Goal: Task Accomplishment & Management: Use online tool/utility

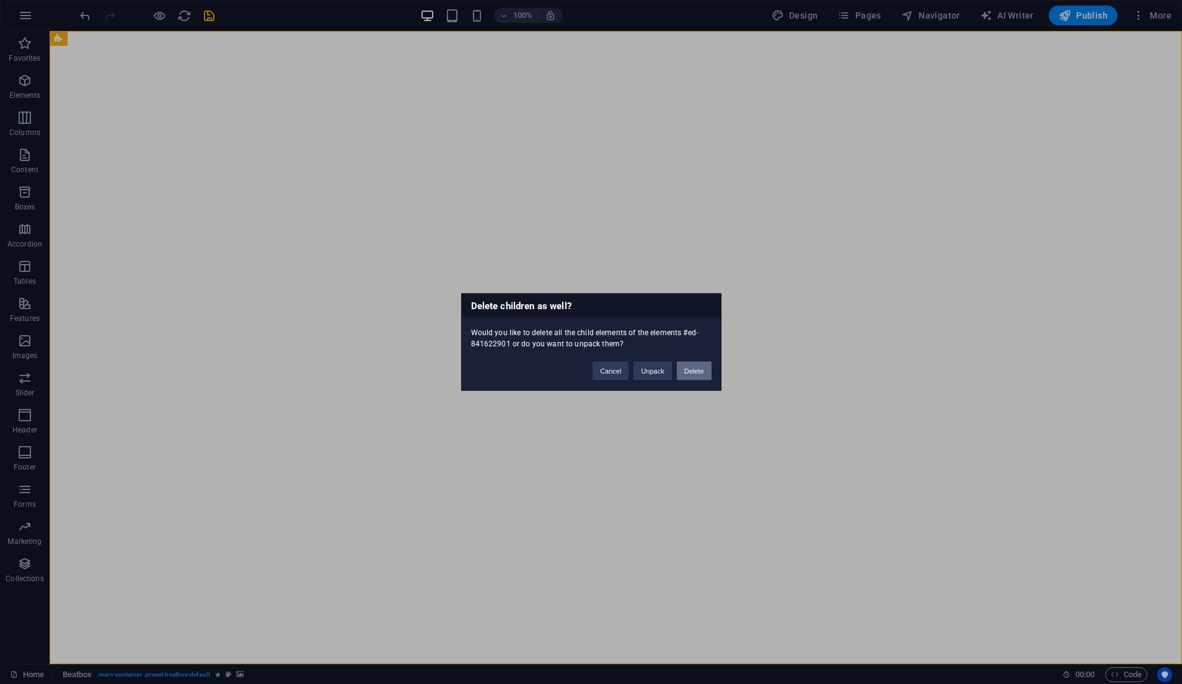
click at [687, 372] on button "Delete" at bounding box center [694, 371] width 35 height 19
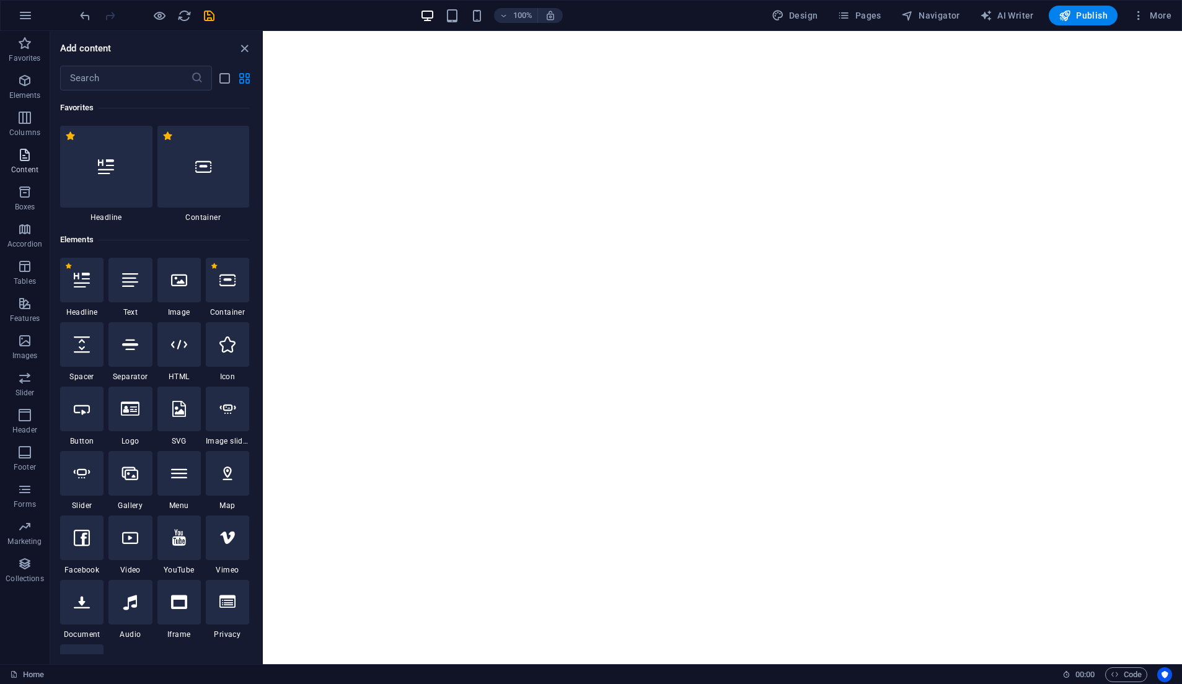
click at [20, 157] on icon "button" at bounding box center [24, 154] width 15 height 15
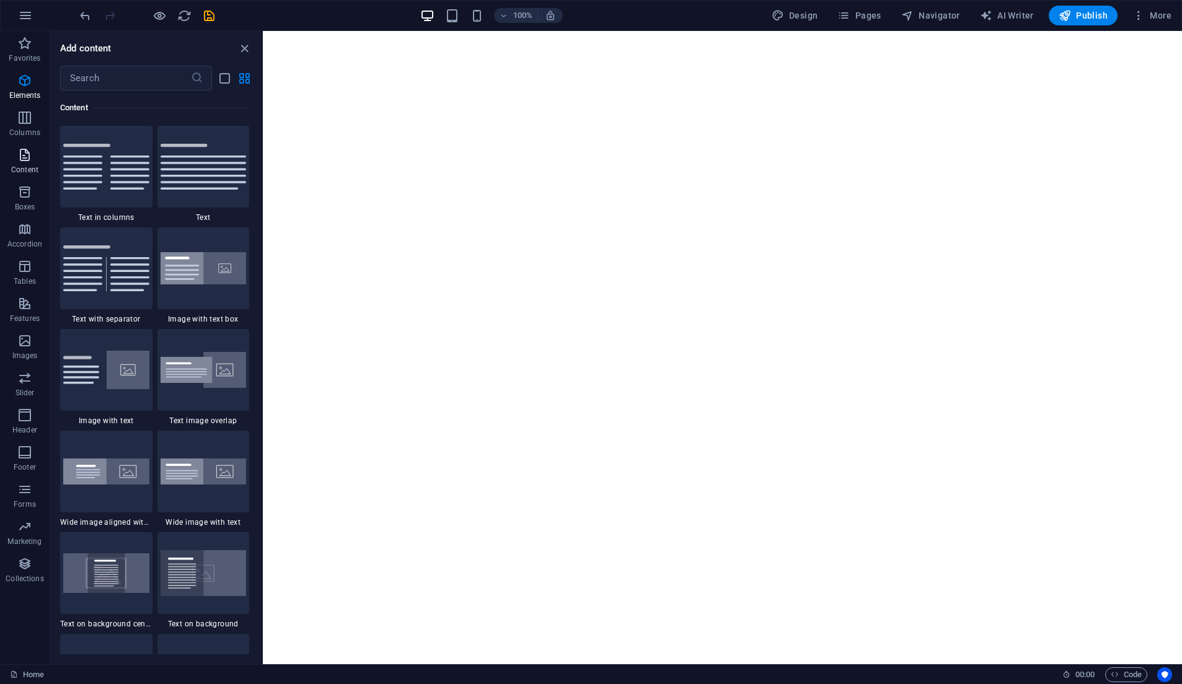
scroll to position [2168, 0]
click at [24, 341] on icon "button" at bounding box center [24, 340] width 15 height 15
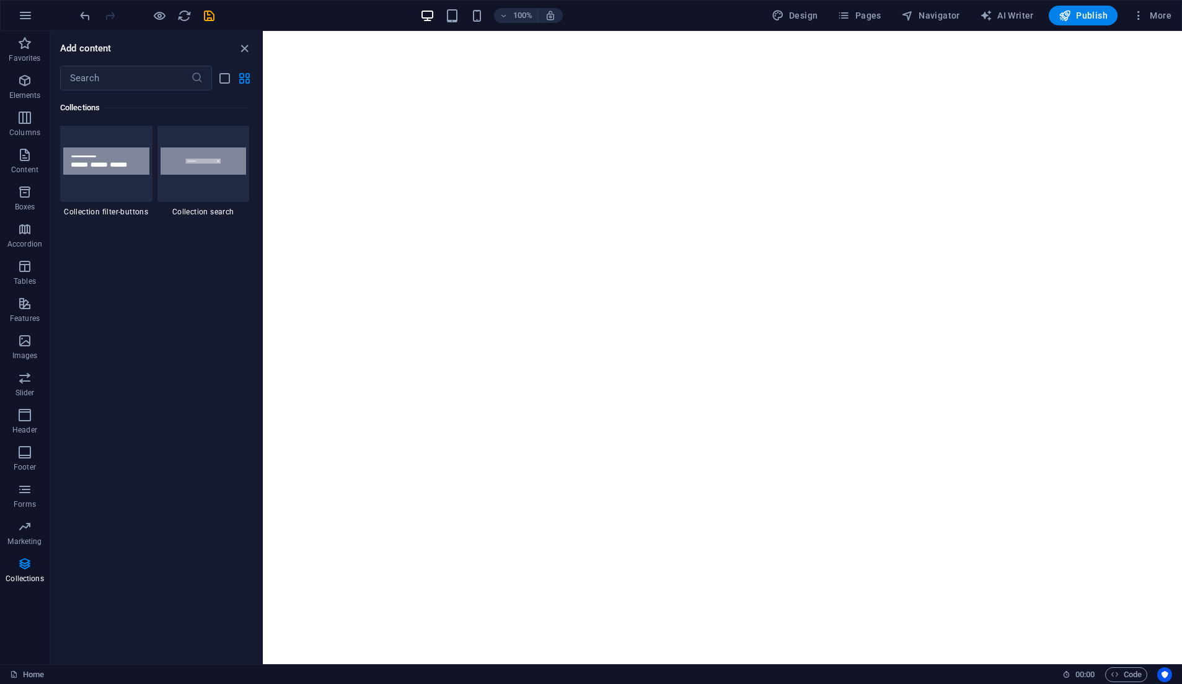
scroll to position [11876, 0]
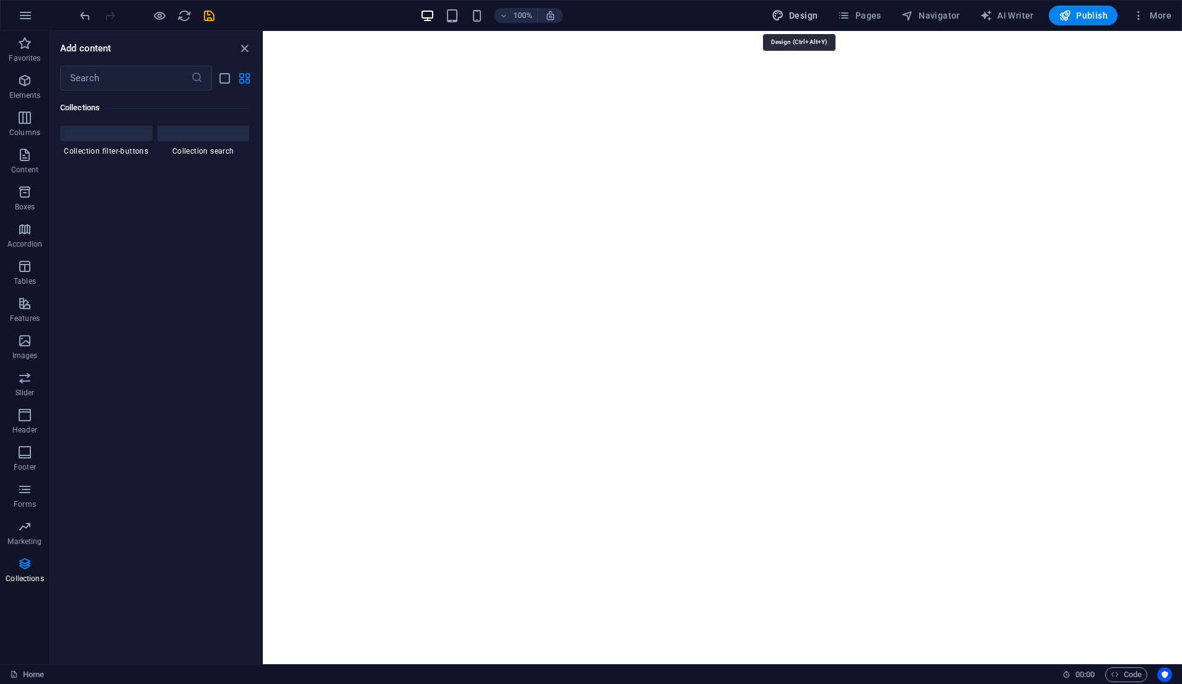
click at [815, 12] on span "Design" at bounding box center [794, 15] width 46 height 12
select select "px"
select select "400"
select select "px"
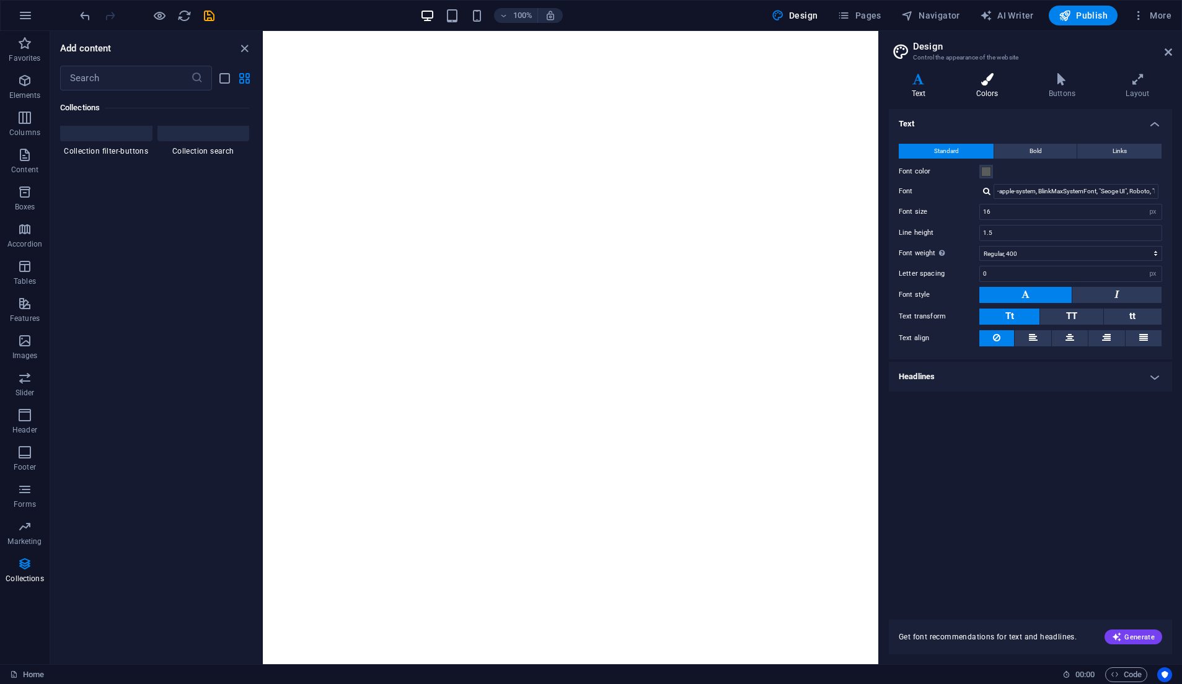
click at [995, 80] on icon at bounding box center [987, 79] width 68 height 12
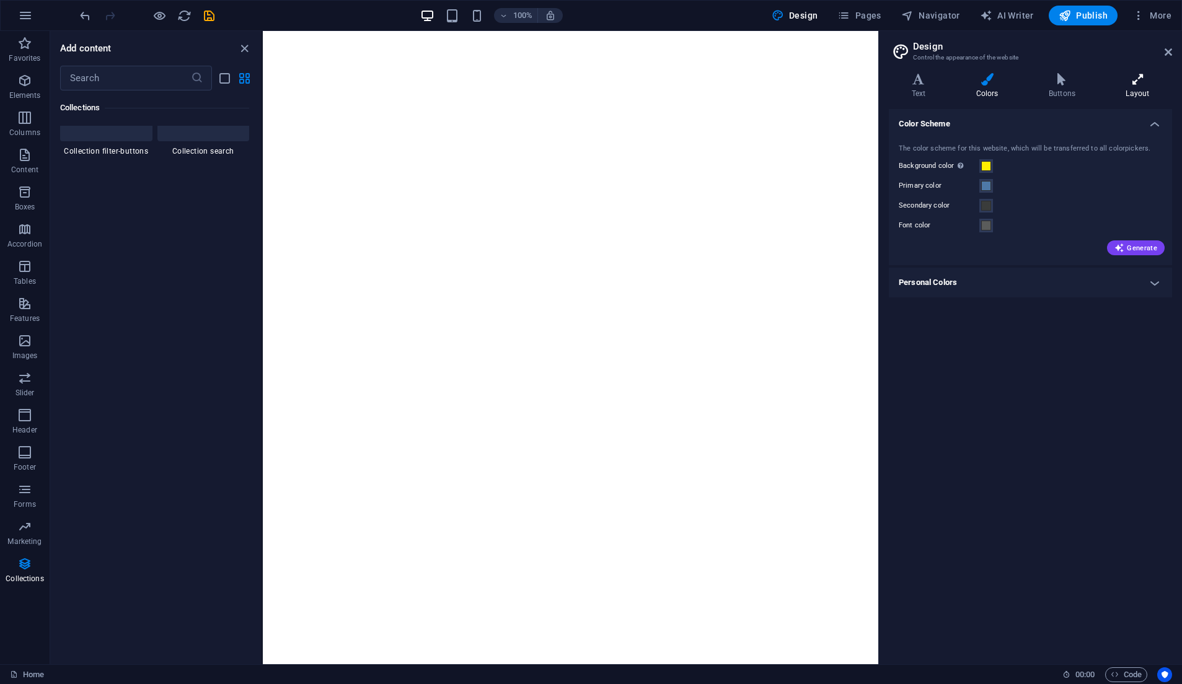
click at [1131, 82] on icon at bounding box center [1137, 79] width 69 height 12
click at [941, 240] on h4 "Features" at bounding box center [1030, 232] width 283 height 30
click at [1162, 52] on header "Design Control the appearance of the website" at bounding box center [1031, 47] width 281 height 32
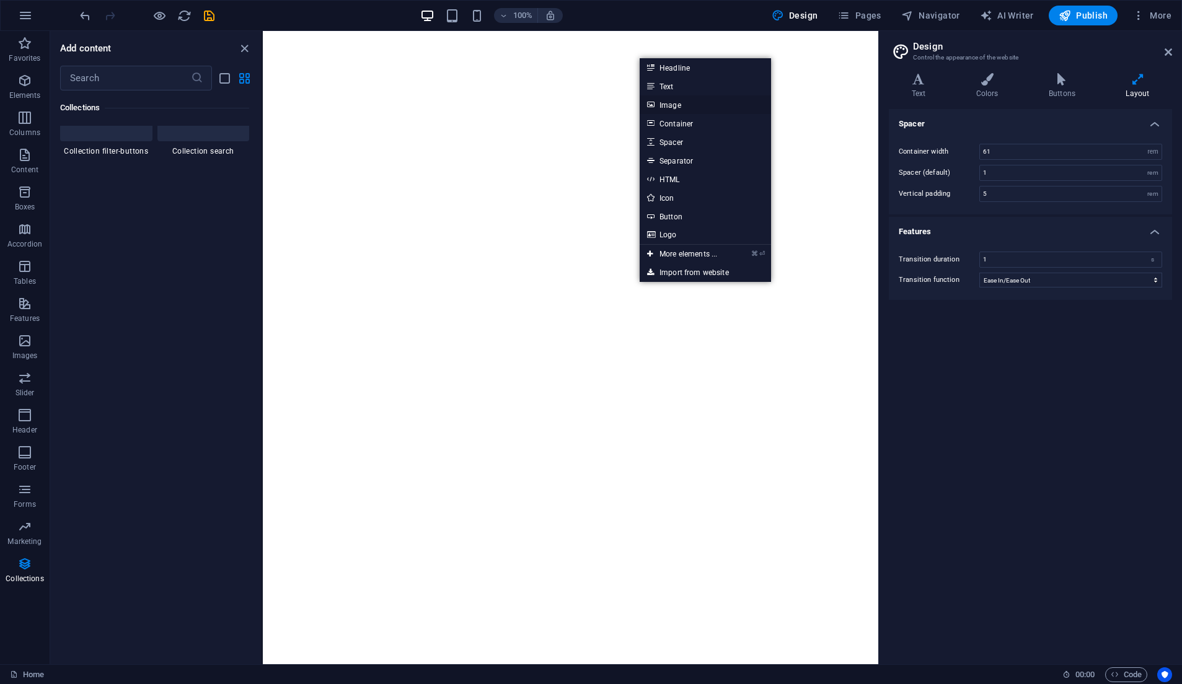
click at [678, 105] on link "Image" at bounding box center [704, 104] width 131 height 19
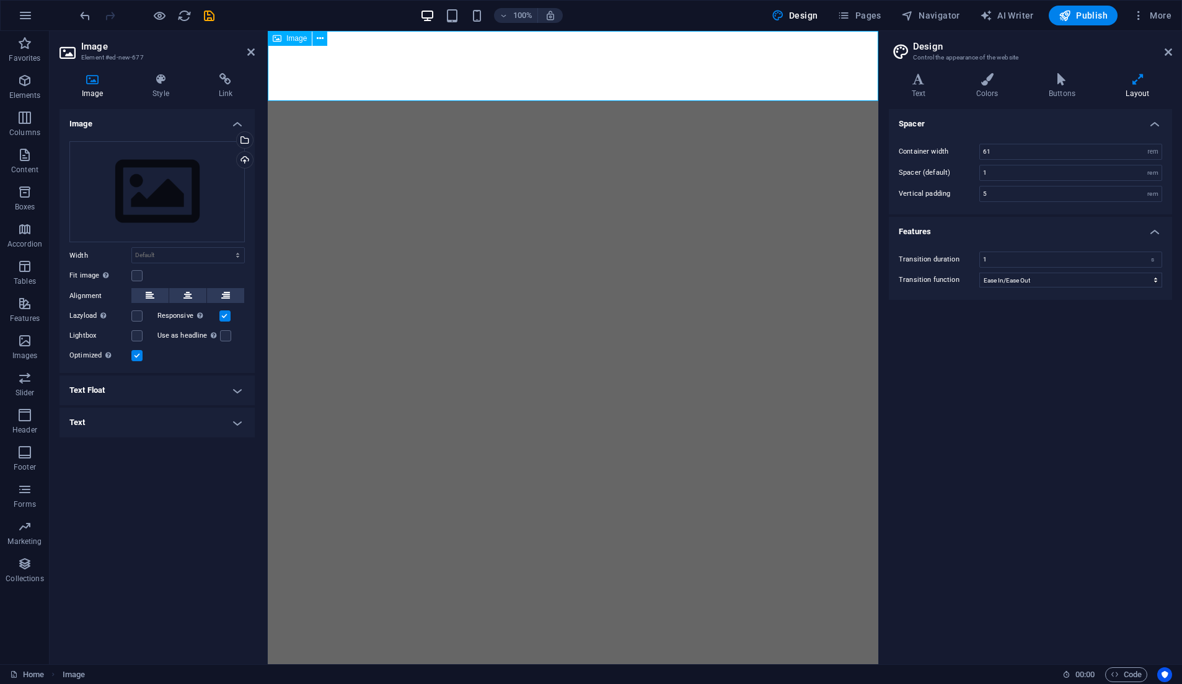
click at [296, 36] on span "Image" at bounding box center [296, 38] width 20 height 7
click at [243, 161] on div "Upload" at bounding box center [243, 161] width 19 height 19
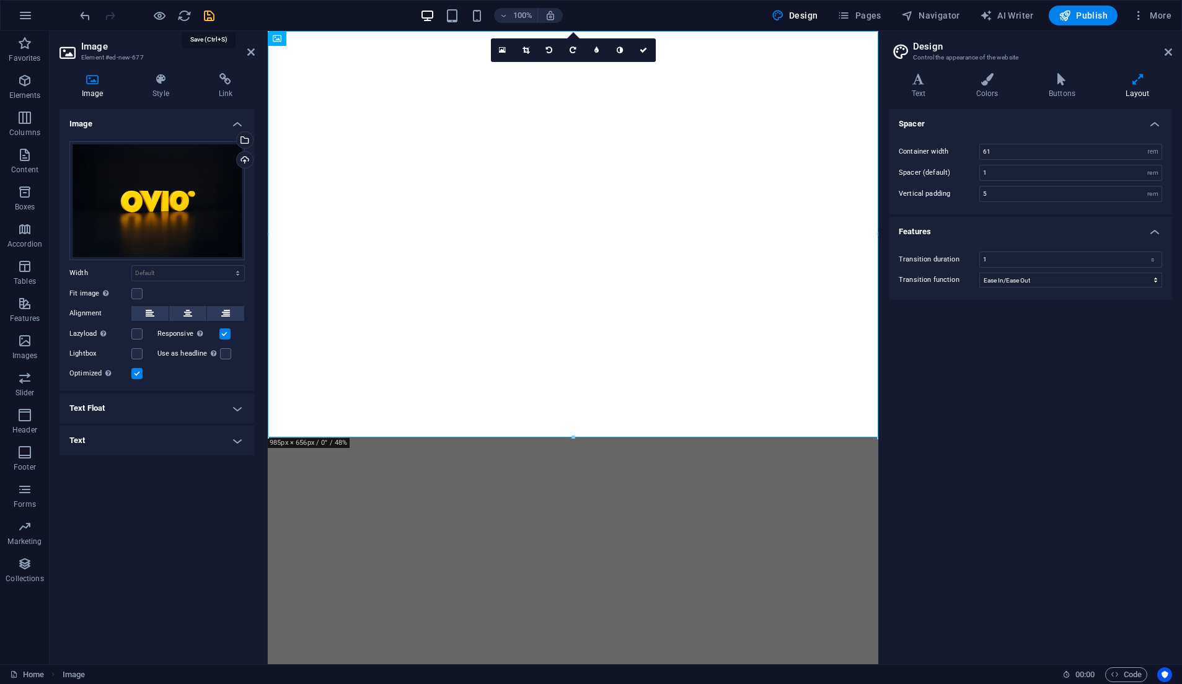
click at [213, 17] on icon "save" at bounding box center [209, 16] width 14 height 14
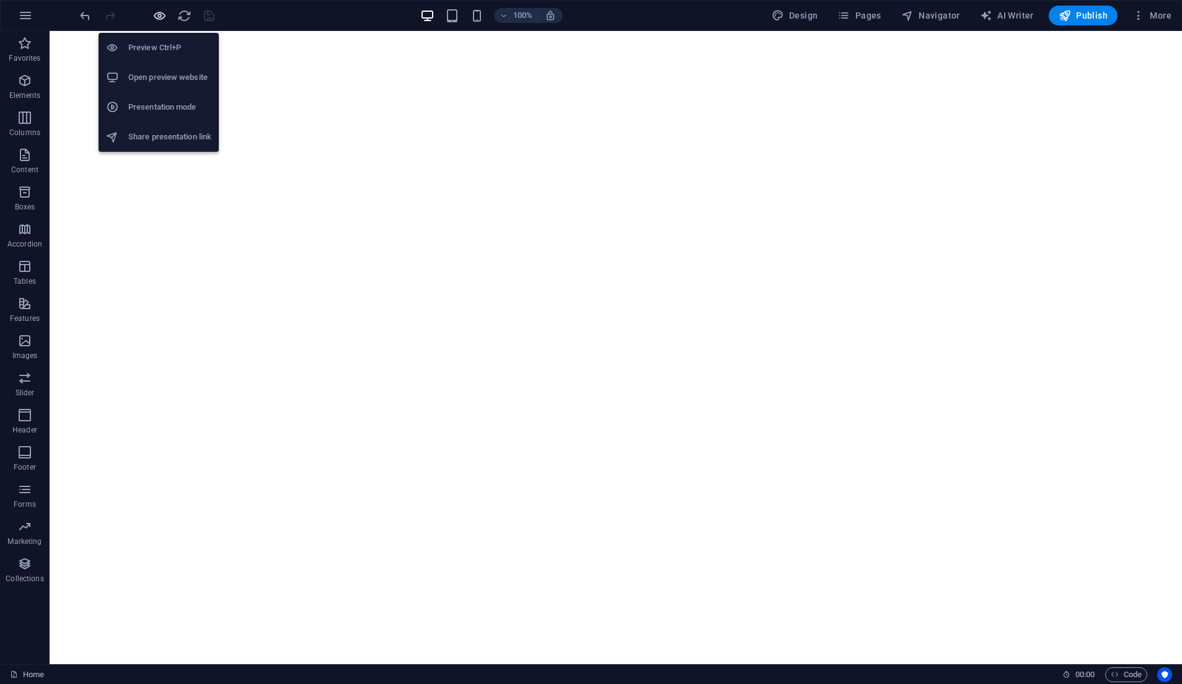
click at [159, 13] on icon "button" at bounding box center [159, 16] width 14 height 14
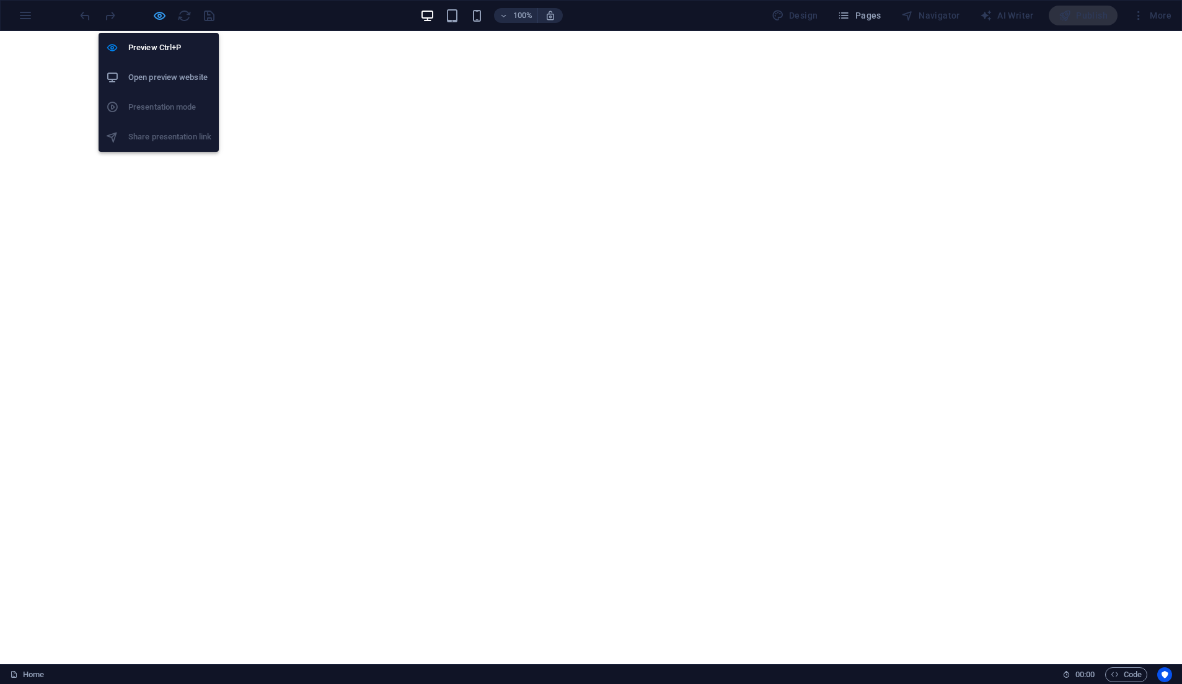
click at [164, 13] on icon "button" at bounding box center [159, 16] width 14 height 14
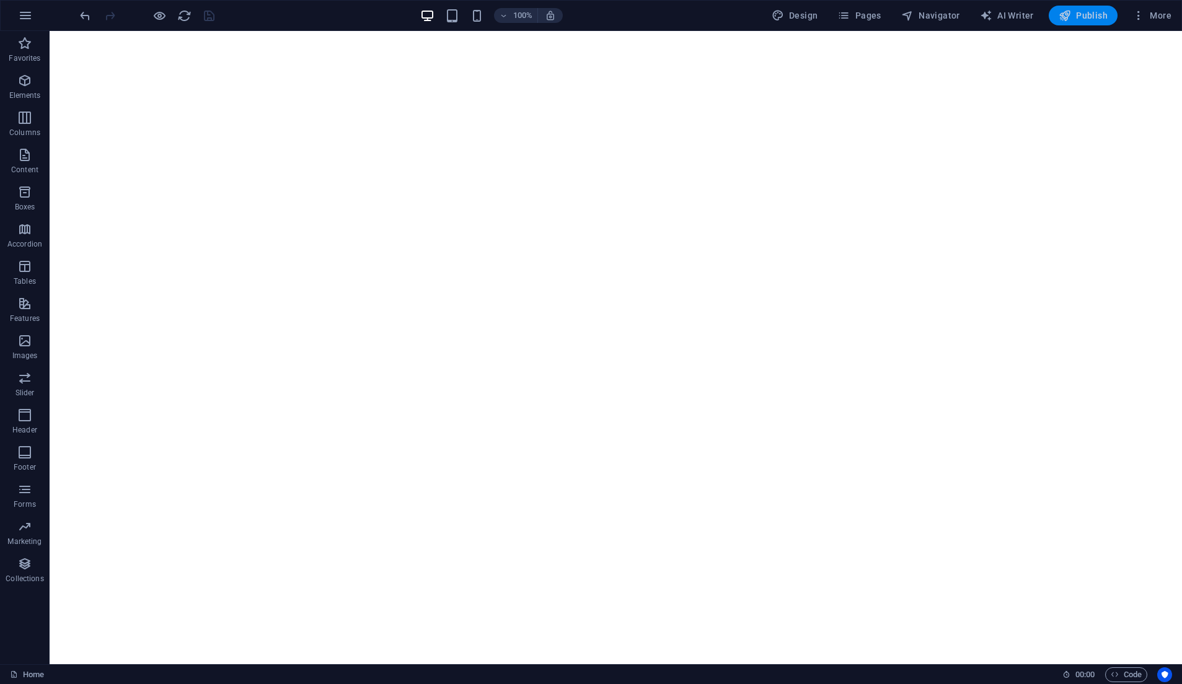
click at [1074, 16] on span "Publish" at bounding box center [1082, 15] width 49 height 12
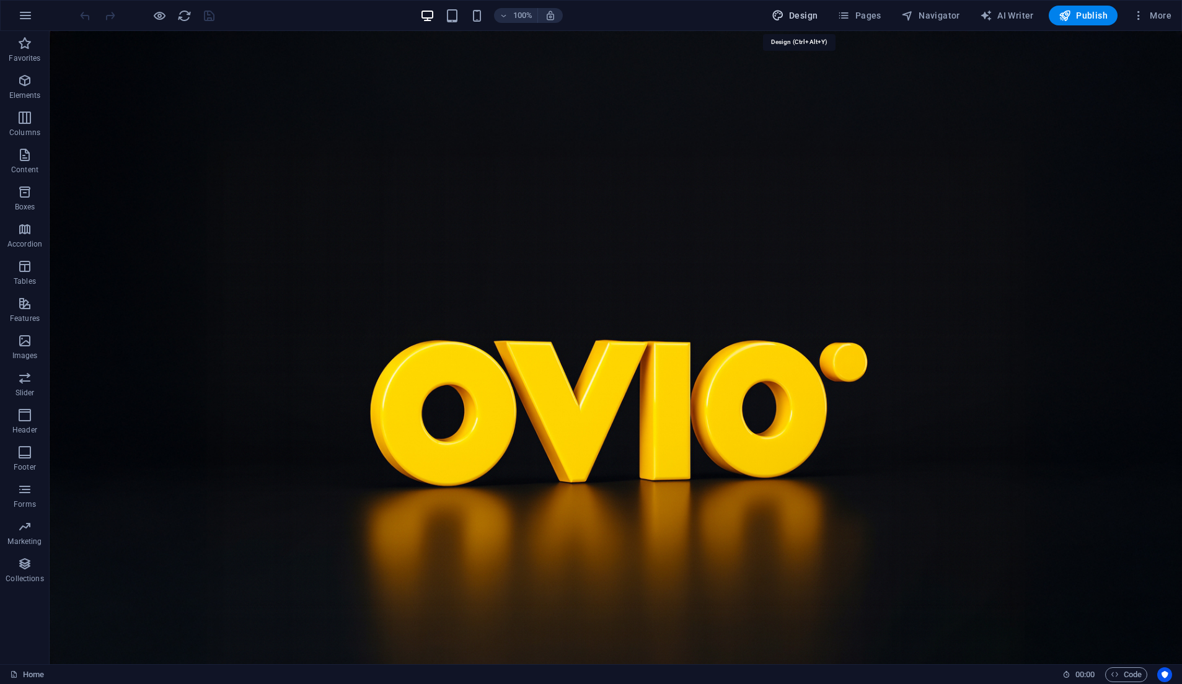
click at [795, 14] on span "Design" at bounding box center [794, 15] width 46 height 12
select select "px"
select select "400"
select select "px"
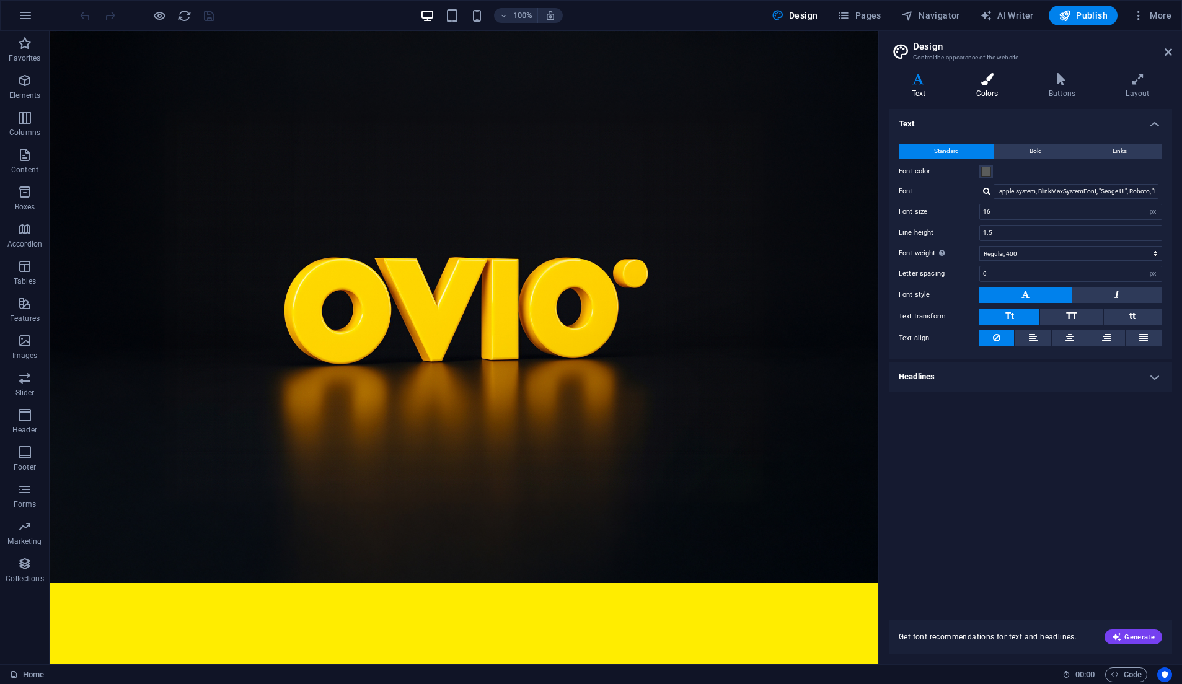
click at [979, 73] on icon at bounding box center [987, 79] width 68 height 12
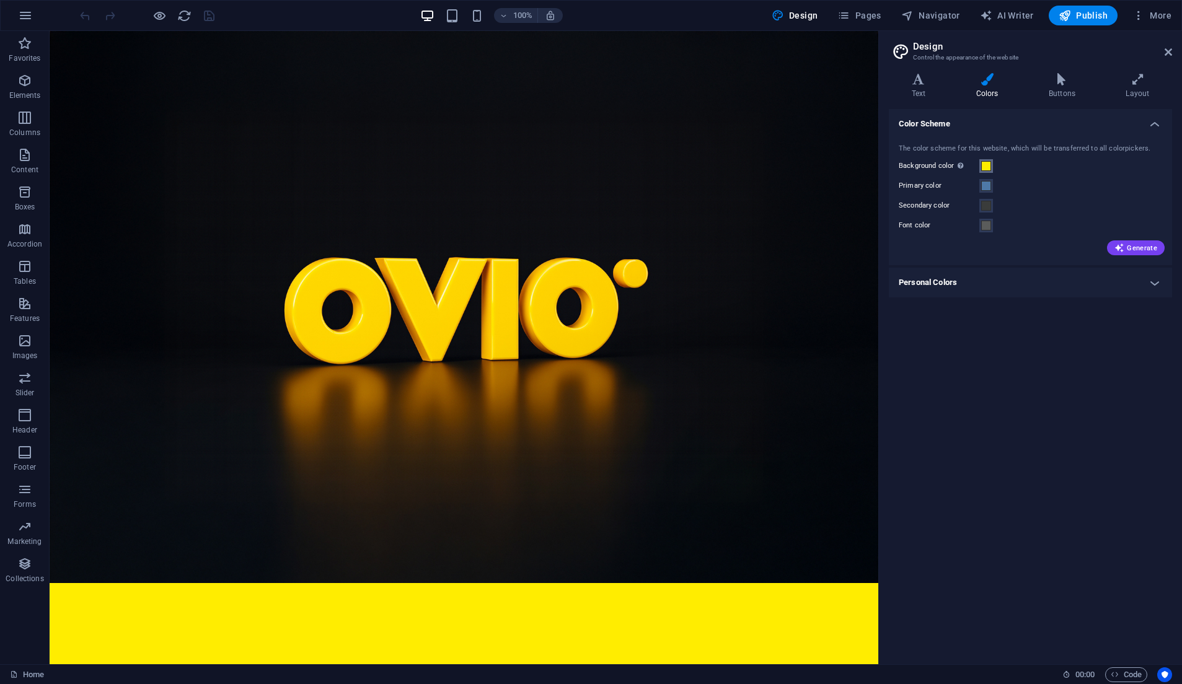
click at [990, 164] on span at bounding box center [986, 166] width 10 height 10
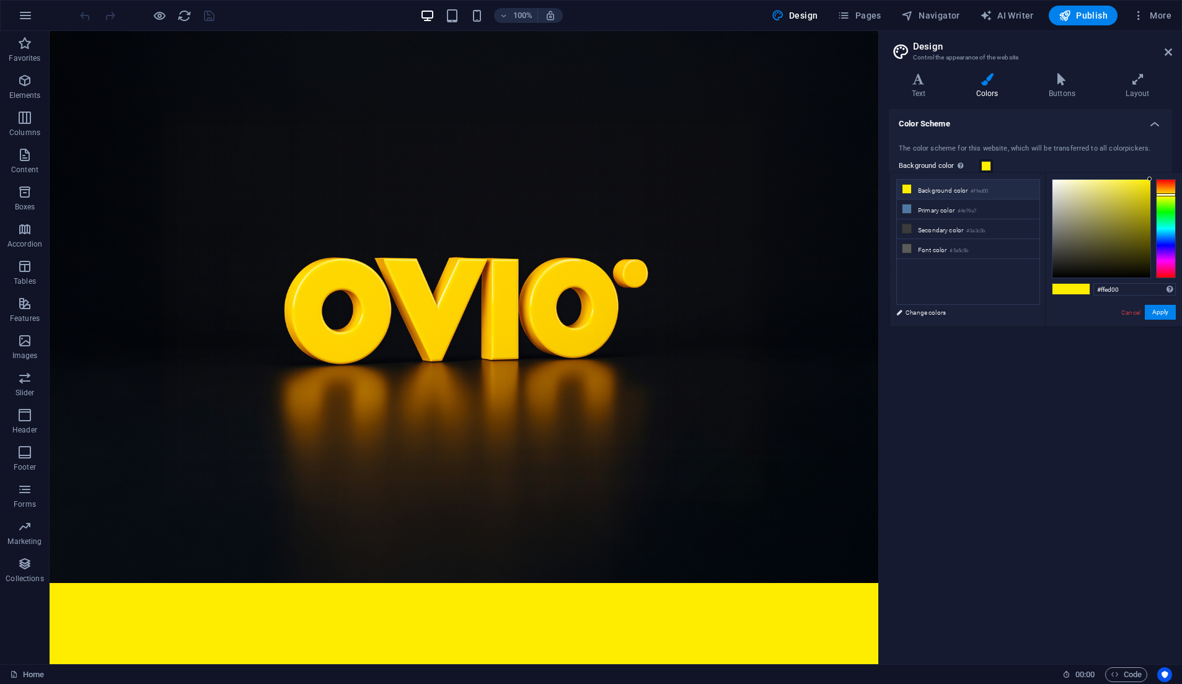
click at [966, 190] on li "Background color #ffed00" at bounding box center [968, 190] width 143 height 20
click at [924, 315] on link "Change colors" at bounding box center [962, 312] width 144 height 15
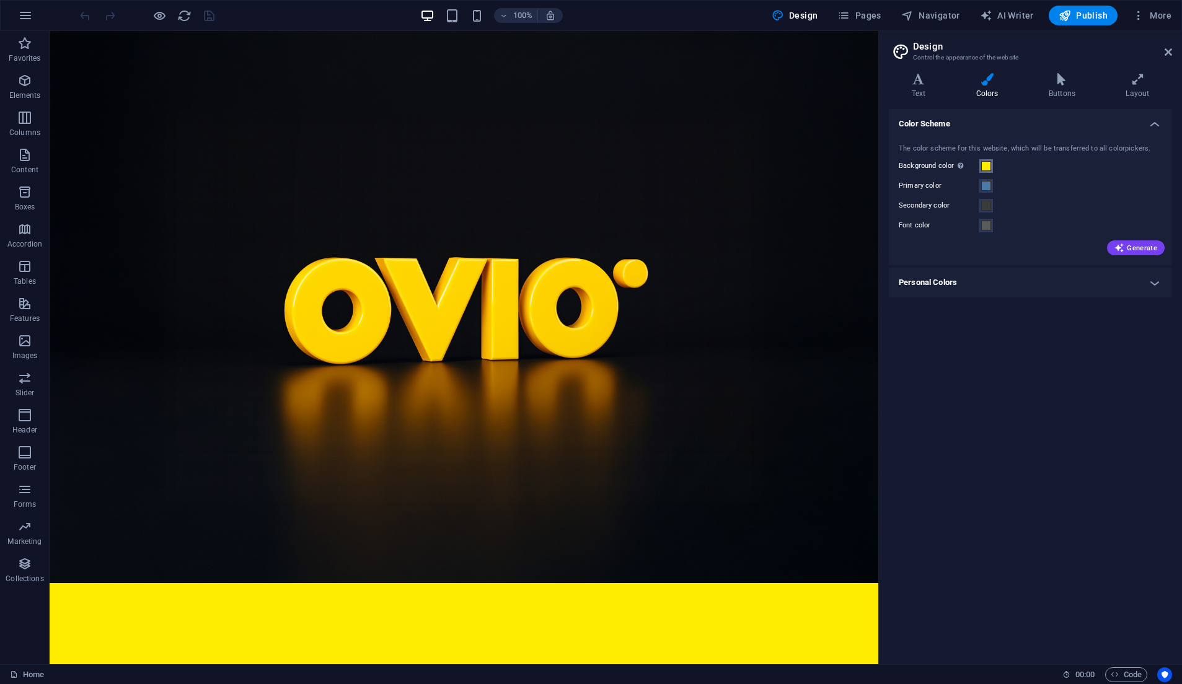
click at [990, 169] on span at bounding box center [986, 166] width 10 height 10
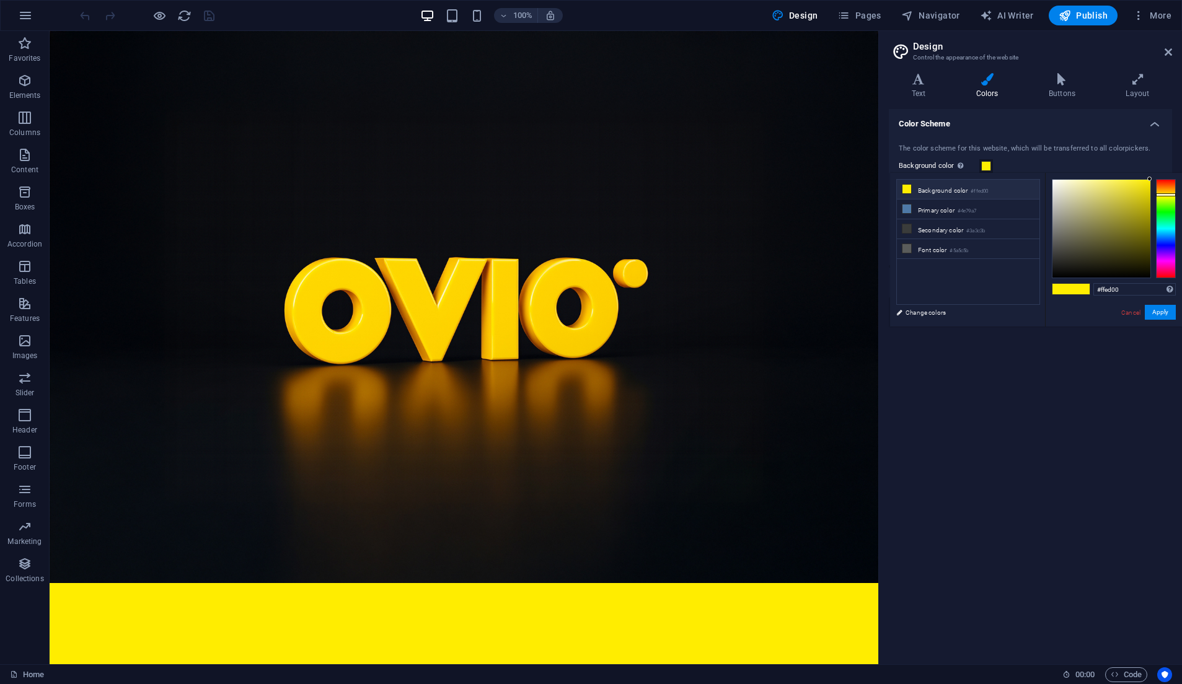
click at [969, 196] on li "Background color #ffed00" at bounding box center [968, 190] width 143 height 20
click at [1055, 276] on div at bounding box center [1101, 229] width 98 height 98
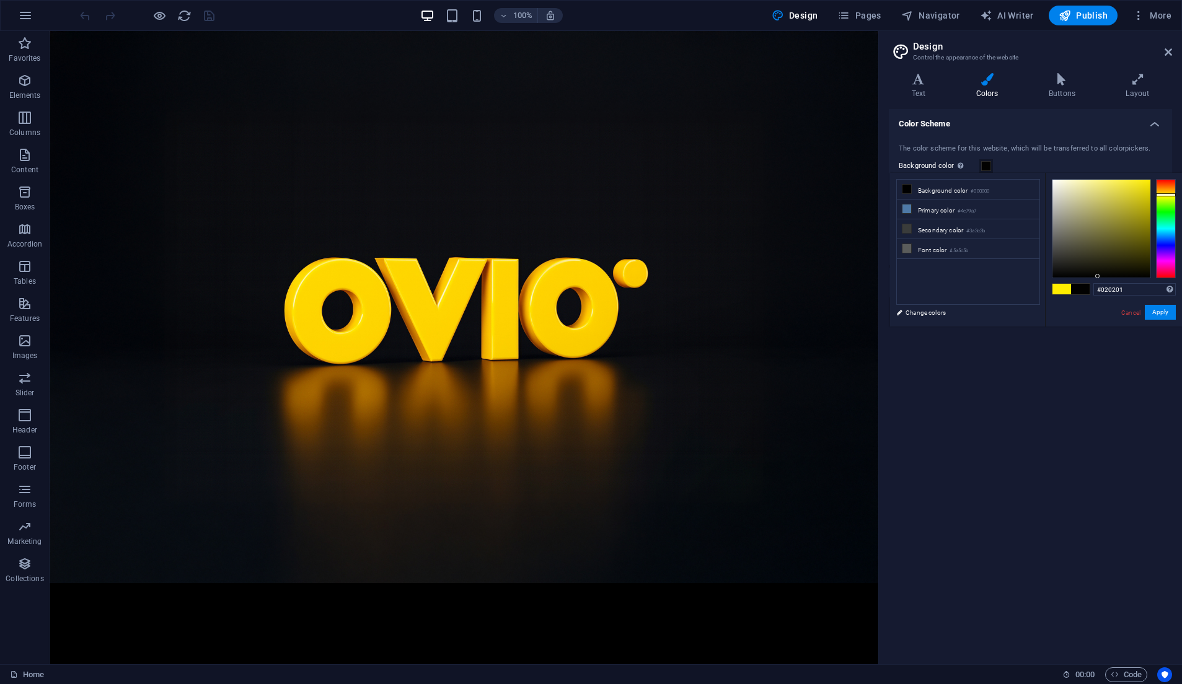
drag, startPoint x: 1055, startPoint y: 276, endPoint x: 1097, endPoint y: 276, distance: 42.1
click at [1097, 276] on div at bounding box center [1097, 276] width 4 height 4
drag, startPoint x: 1097, startPoint y: 276, endPoint x: 1082, endPoint y: 275, distance: 15.5
click at [1082, 275] on div at bounding box center [1081, 275] width 4 height 4
drag, startPoint x: 1063, startPoint y: 273, endPoint x: 1039, endPoint y: 274, distance: 23.6
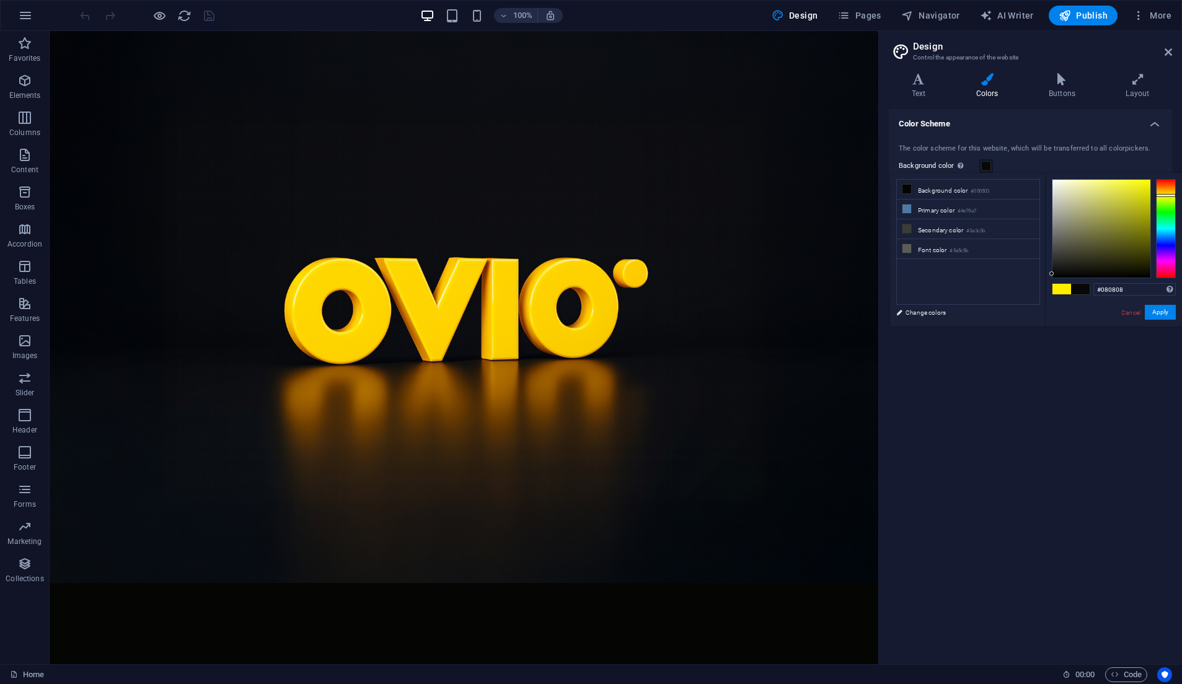
click at [1039, 274] on div "less Background color #050503 Primary color #4e79a7 Secondary color #3a3c3b Fon…" at bounding box center [1036, 250] width 292 height 154
click at [1057, 272] on div at bounding box center [1101, 229] width 98 height 98
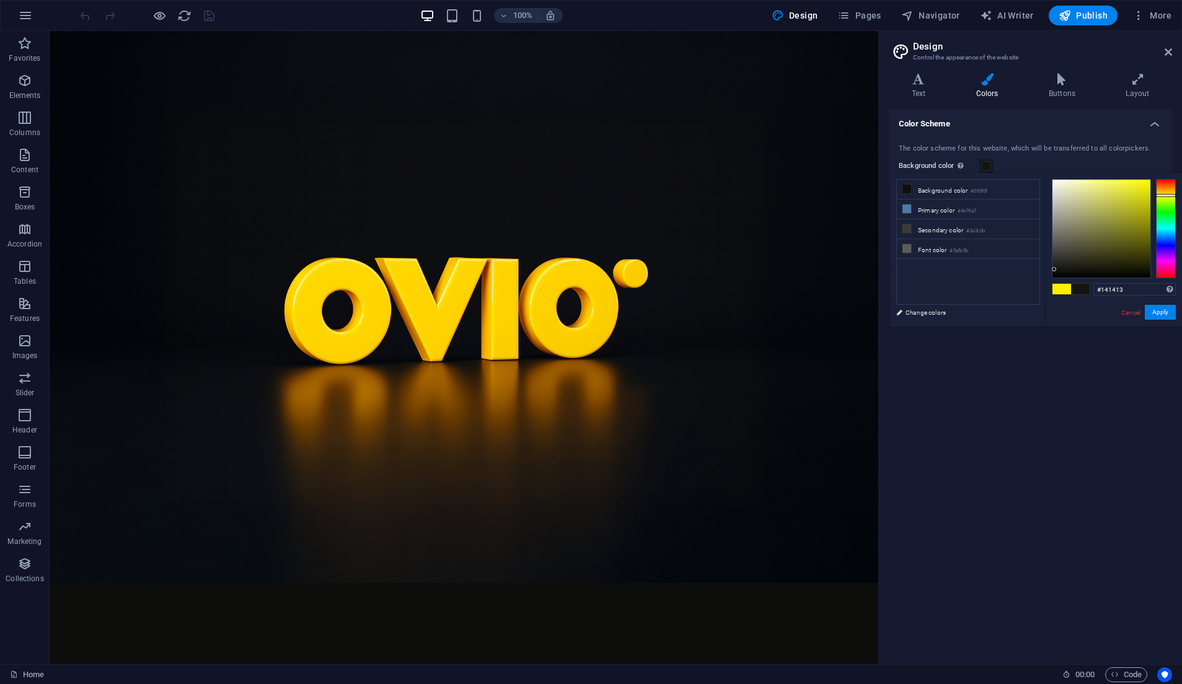
click at [1054, 270] on div at bounding box center [1054, 269] width 4 height 4
click at [1061, 270] on div at bounding box center [1059, 269] width 4 height 4
type input "#000000"
drag, startPoint x: 1061, startPoint y: 270, endPoint x: 1040, endPoint y: 288, distance: 27.7
click at [1040, 288] on div "less Background color #141413 Primary color #4e79a7 Secondary color #3a3c3b Fon…" at bounding box center [1036, 250] width 292 height 154
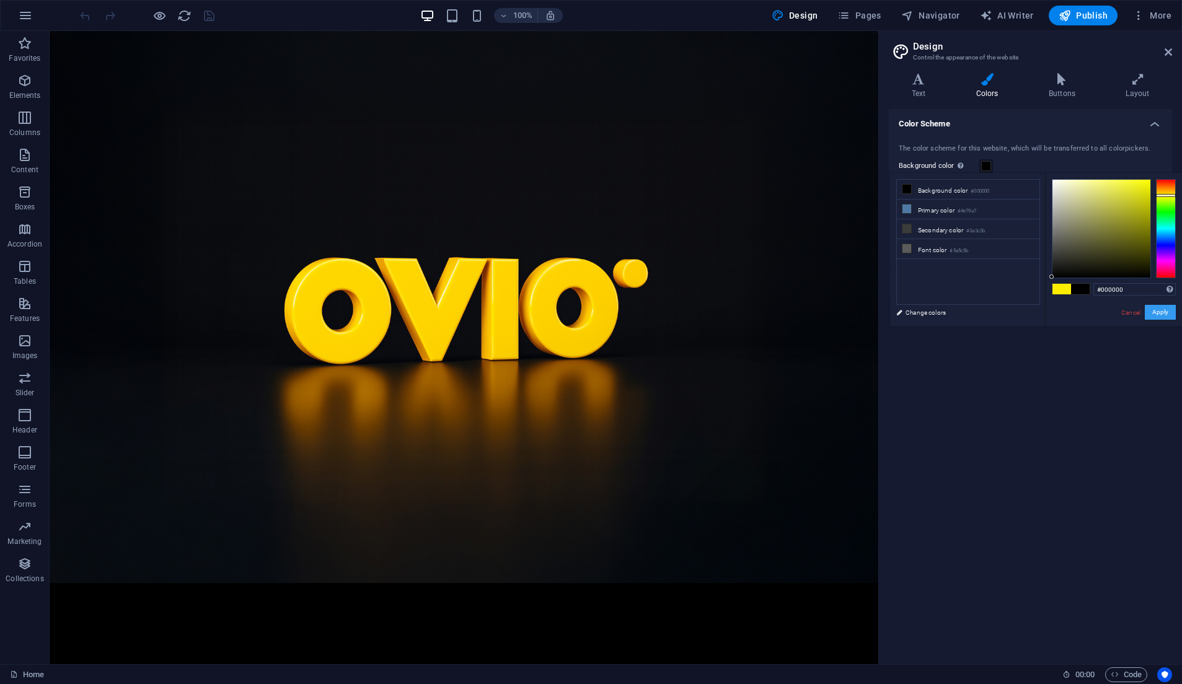
click at [1157, 312] on button "Apply" at bounding box center [1160, 312] width 31 height 15
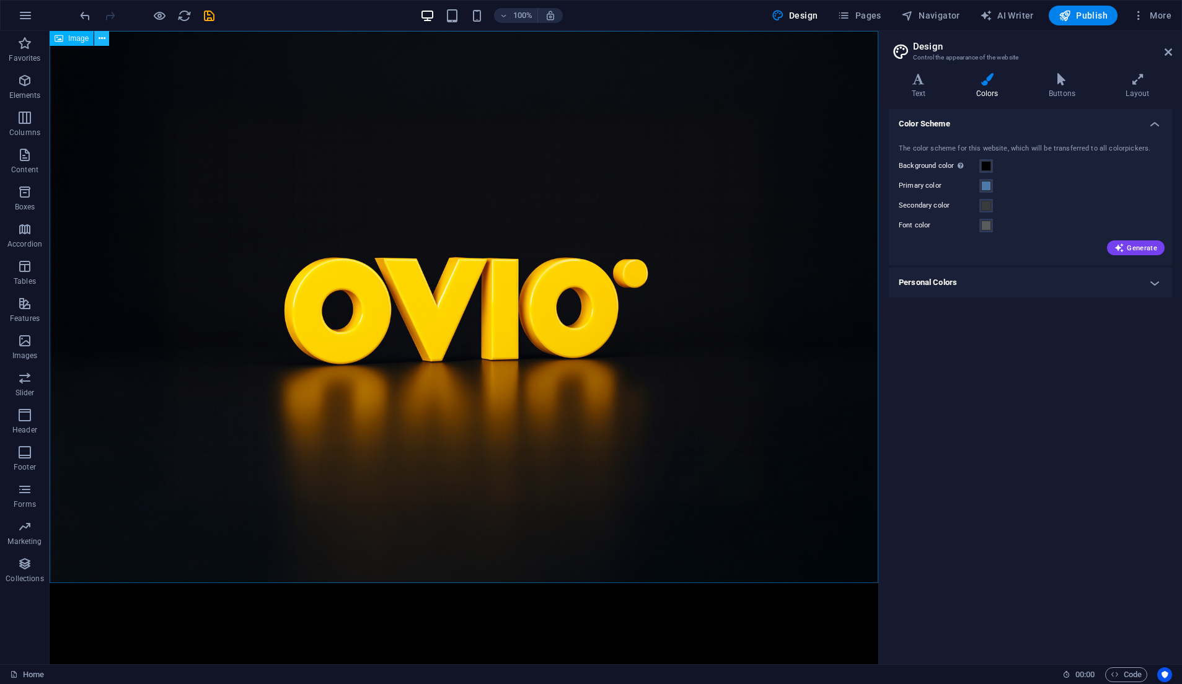
click at [102, 38] on icon at bounding box center [102, 38] width 7 height 13
click at [645, 18] on div "100% Design Pages Navigator AI Writer Publish More" at bounding box center [626, 16] width 1099 height 20
click at [1091, 18] on span "Publish" at bounding box center [1082, 15] width 49 height 12
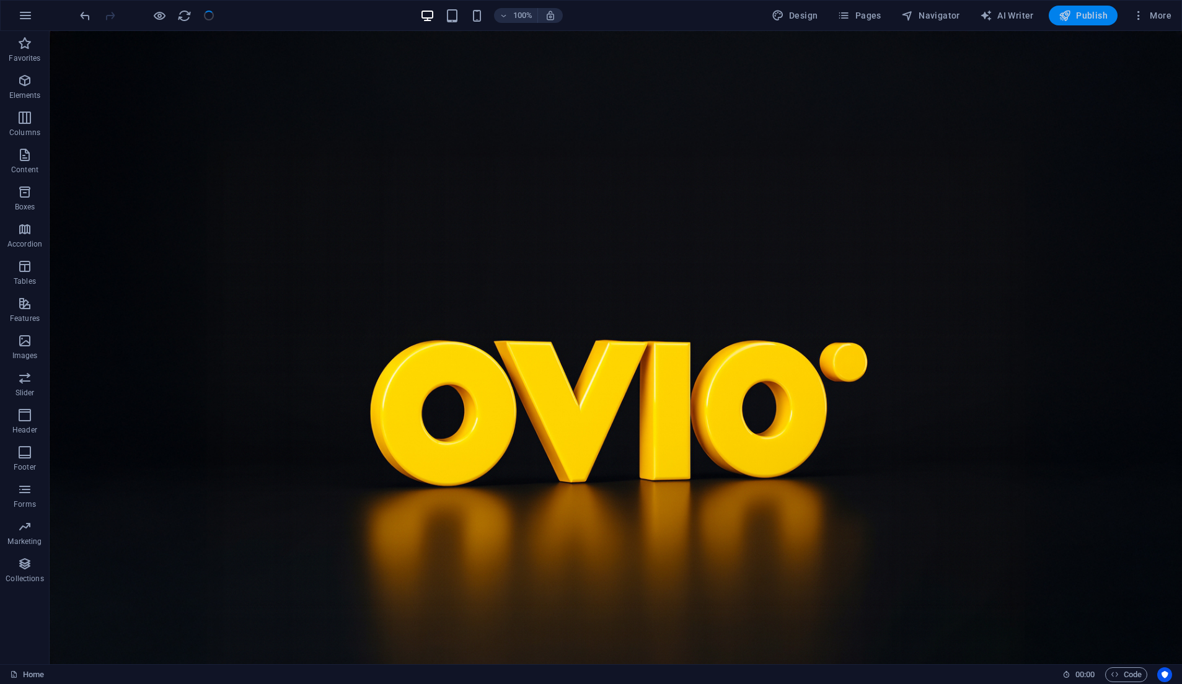
click at [1091, 18] on span "Publish" at bounding box center [1082, 15] width 49 height 12
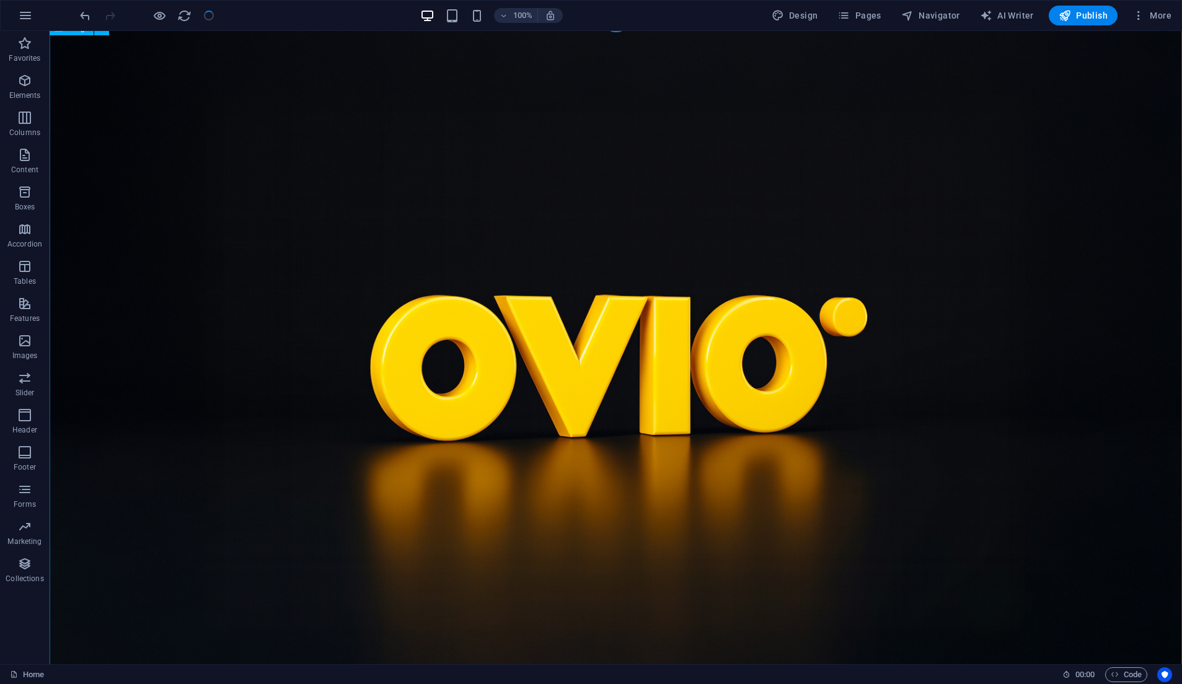
scroll to position [100, 0]
